Goal: Browse casually: Explore the website without a specific task or goal

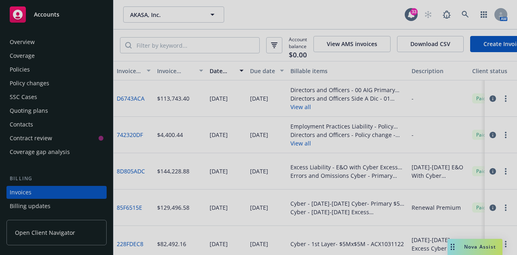
scroll to position [0, 181]
